Goal: Information Seeking & Learning: Learn about a topic

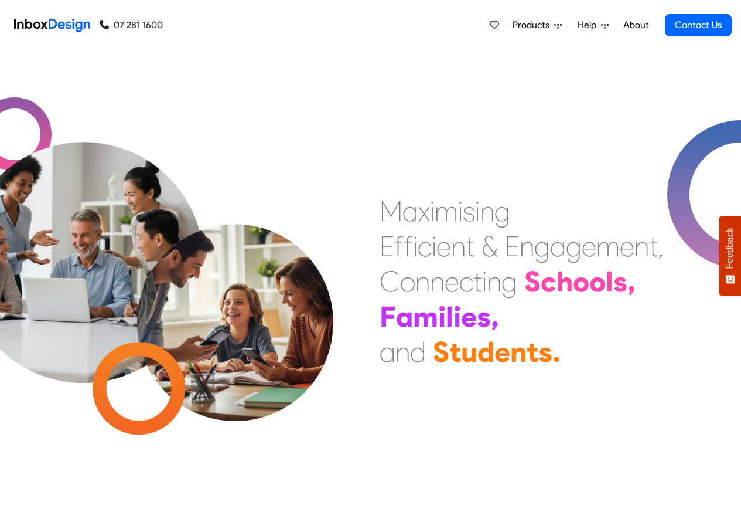
click at [519, 24] on span "Products" at bounding box center [534, 25] width 42 height 14
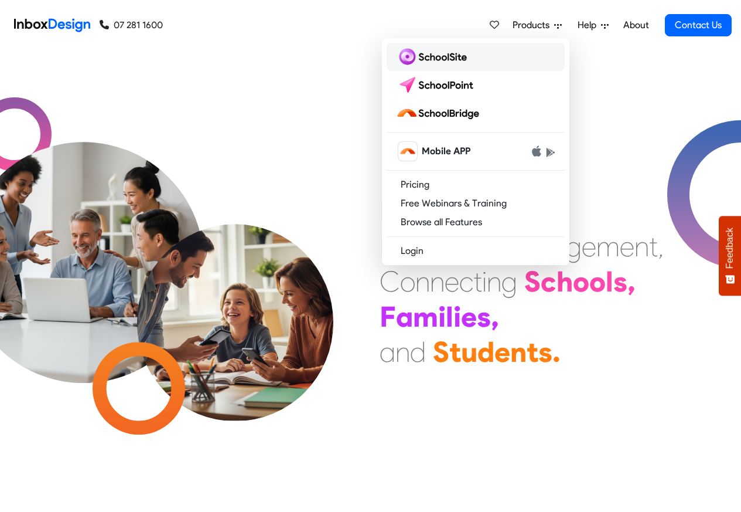
click at [428, 56] on img at bounding box center [434, 56] width 76 height 19
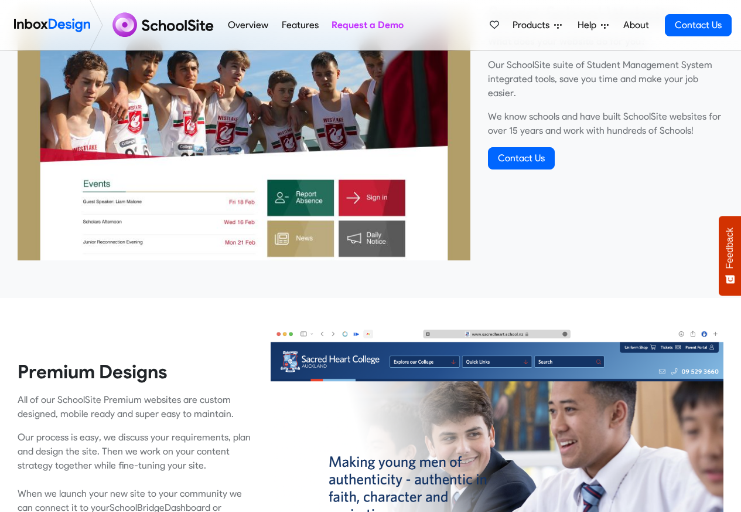
scroll to position [492, 0]
